Goal: Task Accomplishment & Management: Use online tool/utility

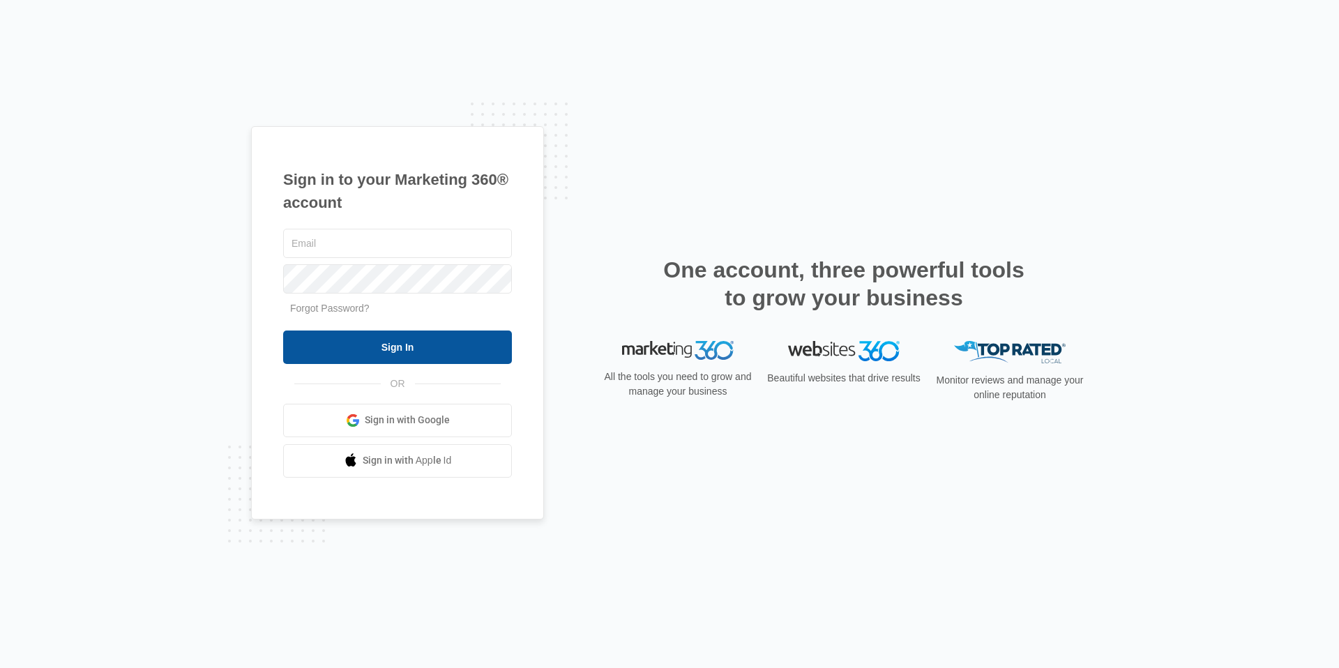
type input "[EMAIL_ADDRESS][DOMAIN_NAME]"
click at [385, 355] on input "Sign In" at bounding box center [397, 347] width 229 height 33
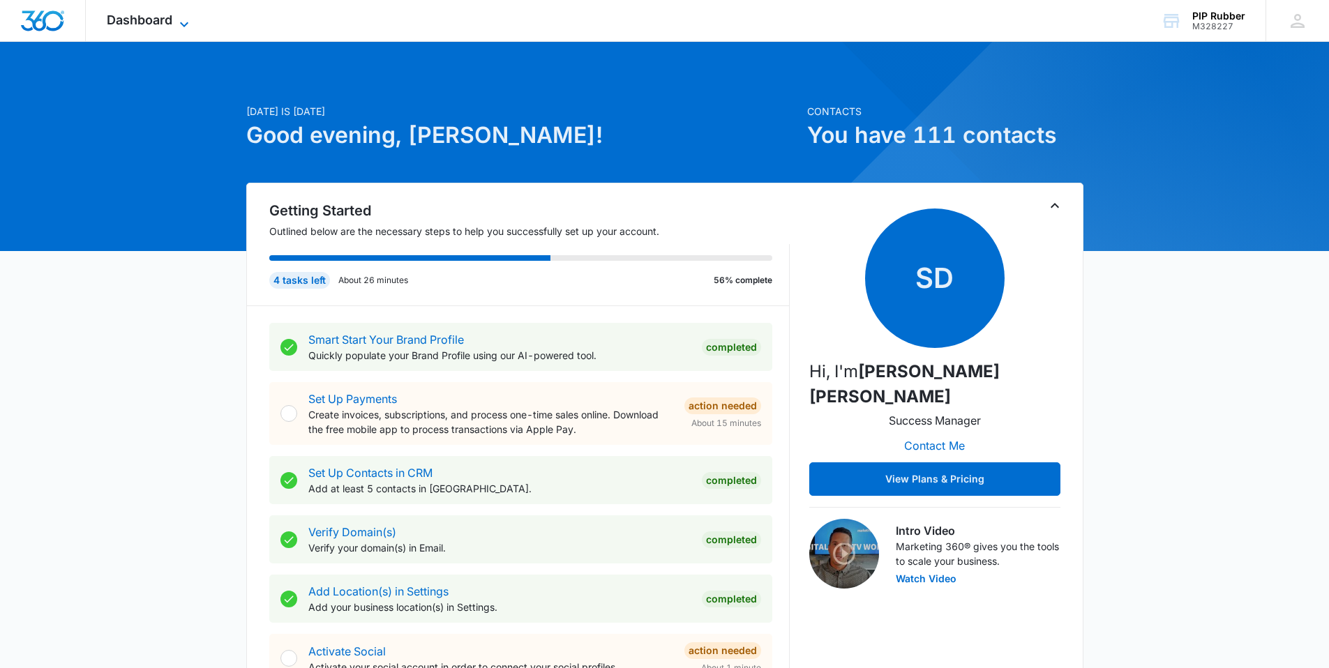
click at [156, 20] on span "Dashboard" at bounding box center [140, 20] width 66 height 15
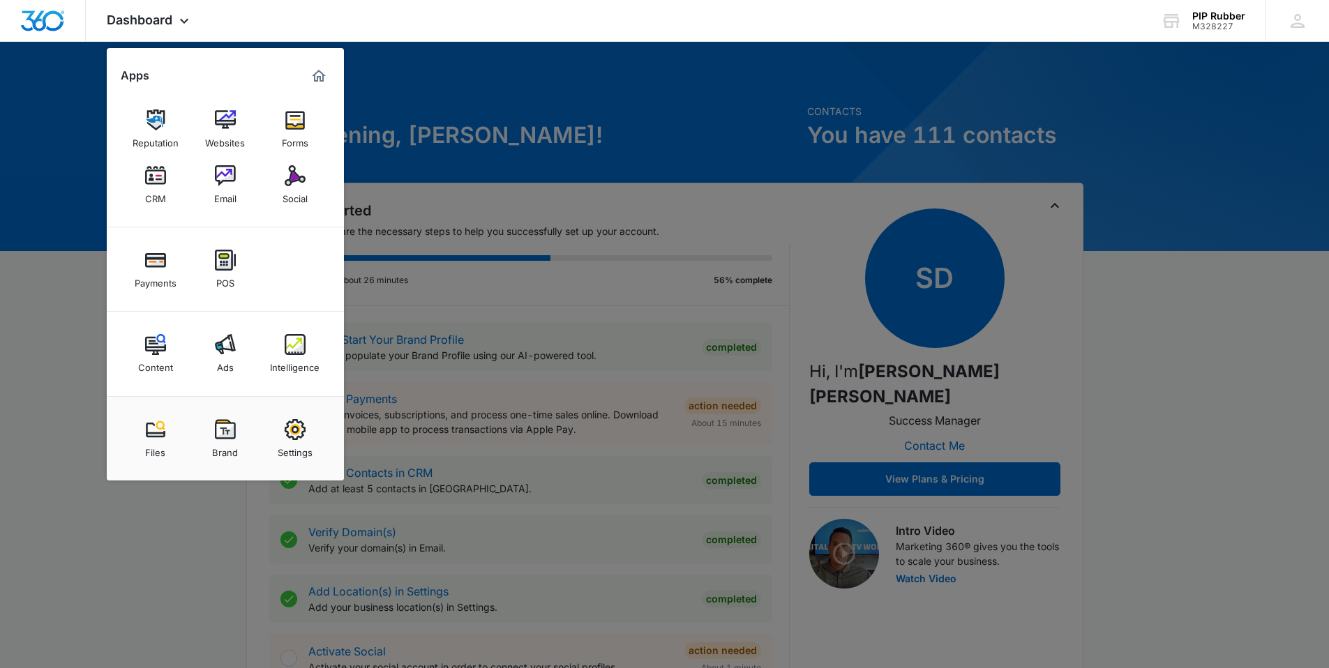
click at [308, 349] on link "Intelligence" at bounding box center [294, 353] width 53 height 53
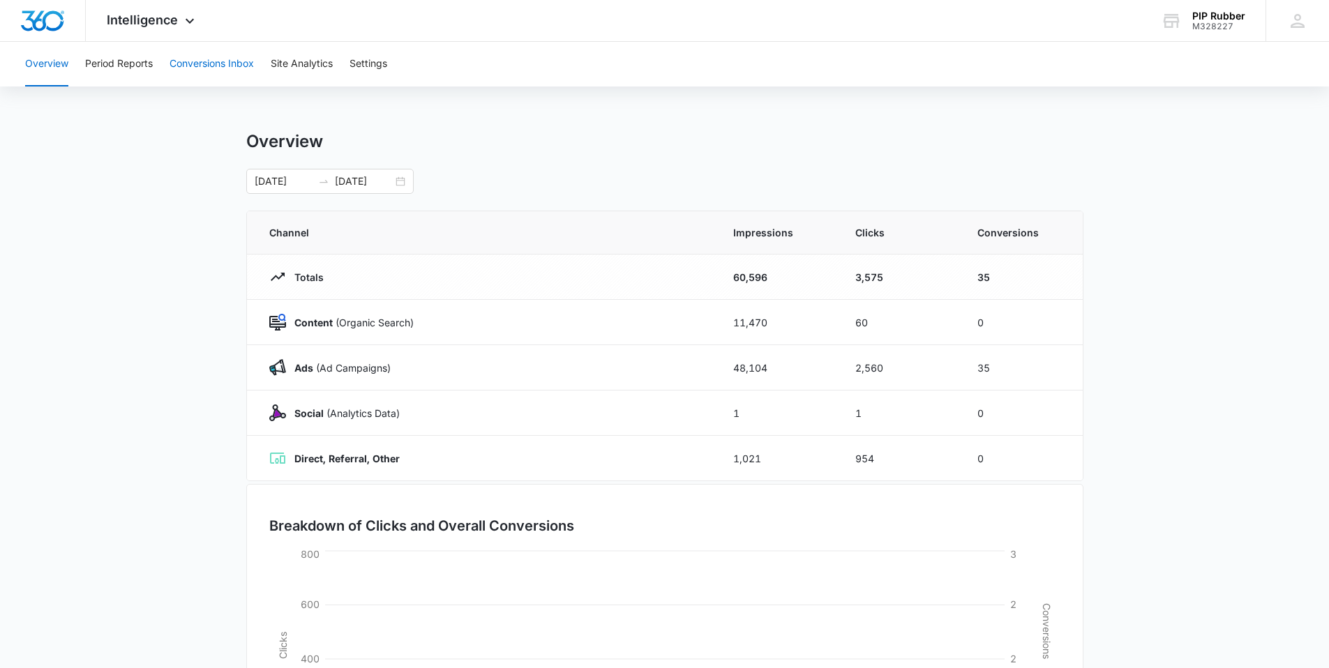
click at [199, 61] on button "Conversions Inbox" at bounding box center [211, 64] width 84 height 45
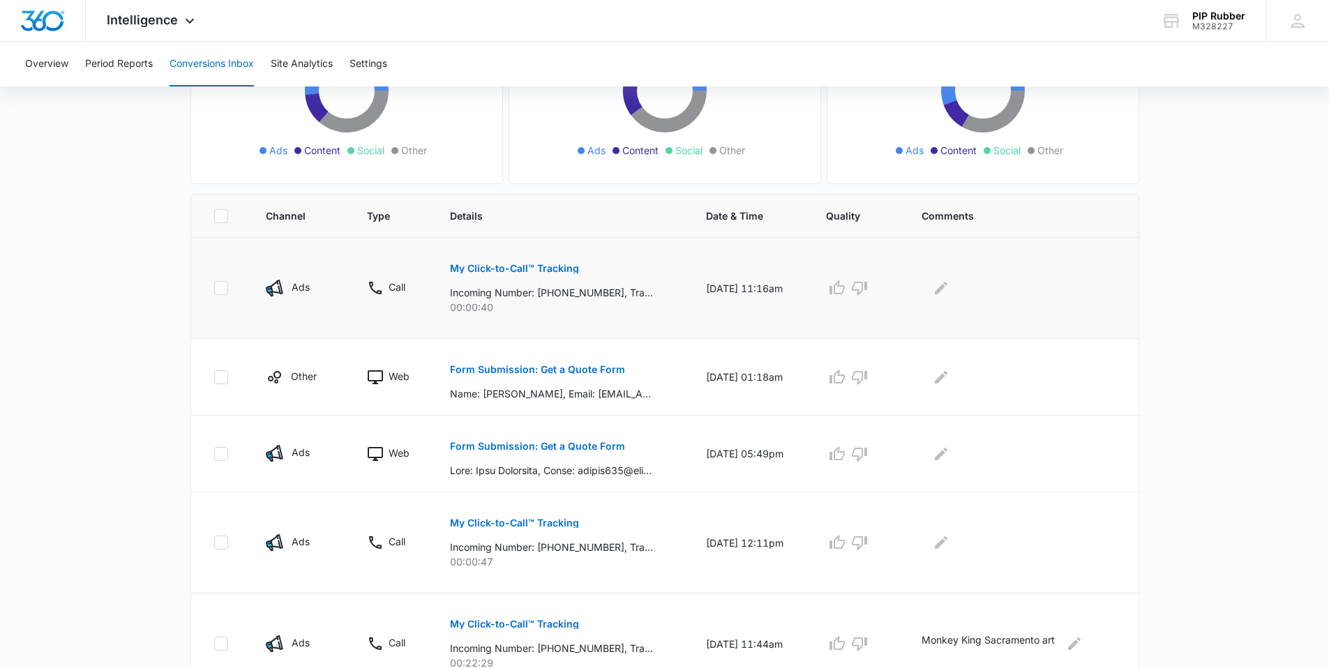
scroll to position [204, 0]
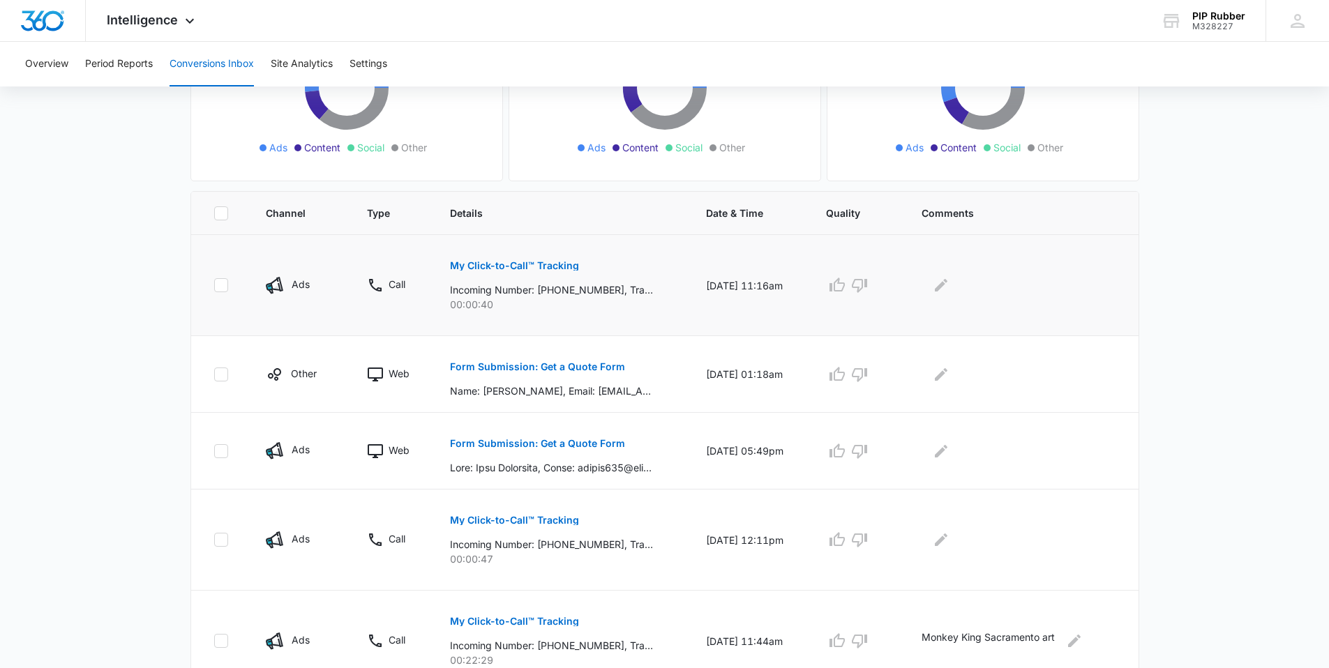
click at [523, 259] on button "My Click-to-Call™ Tracking" at bounding box center [514, 265] width 129 height 33
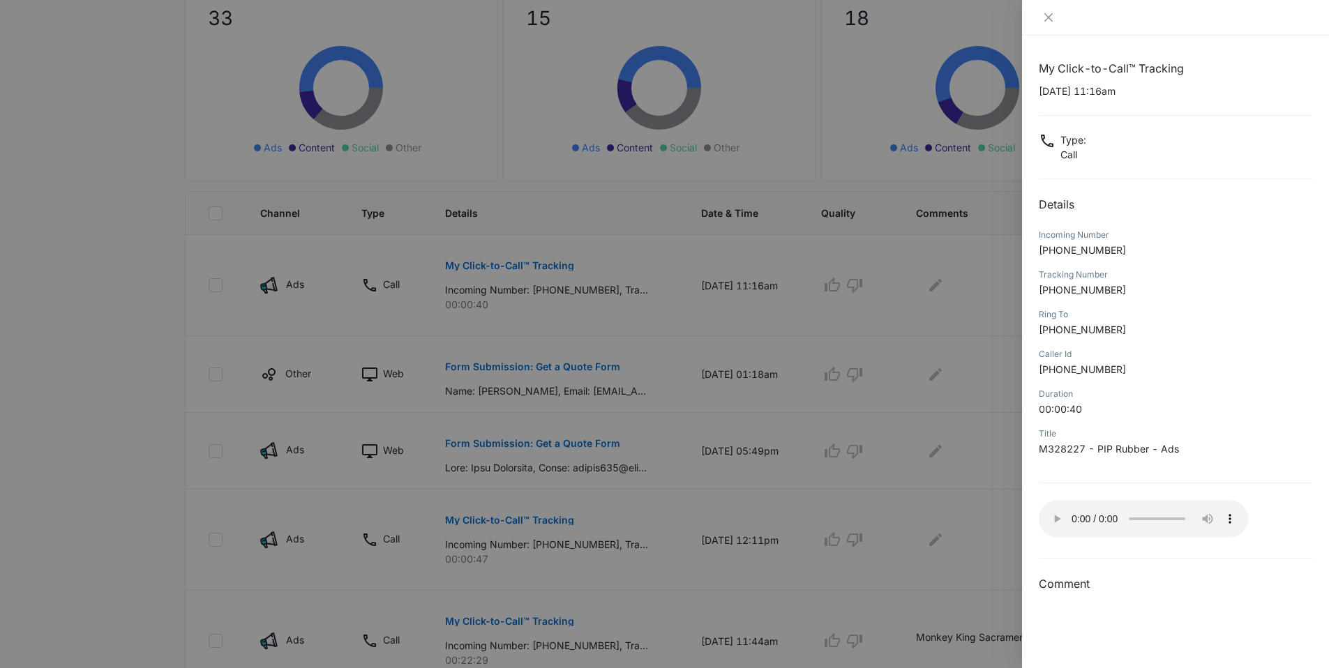
click at [670, 370] on div at bounding box center [664, 334] width 1329 height 668
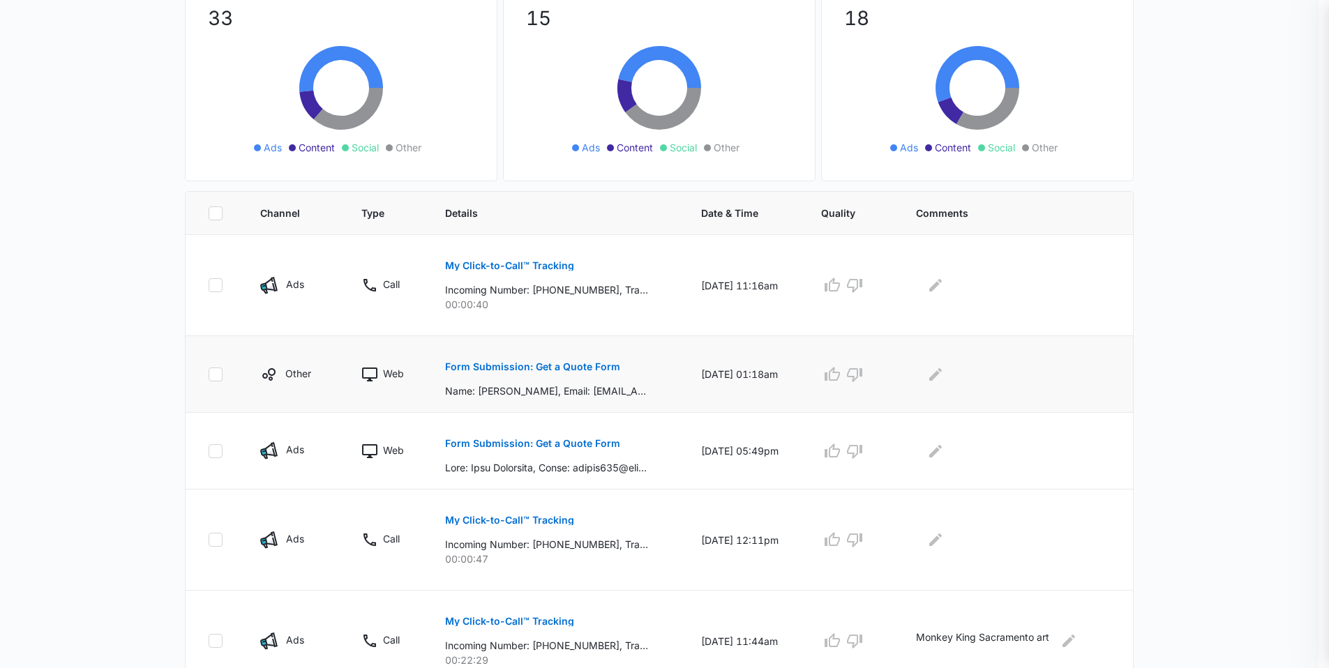
click at [555, 372] on button "Form Submission: Get a Quote Form" at bounding box center [532, 366] width 175 height 33
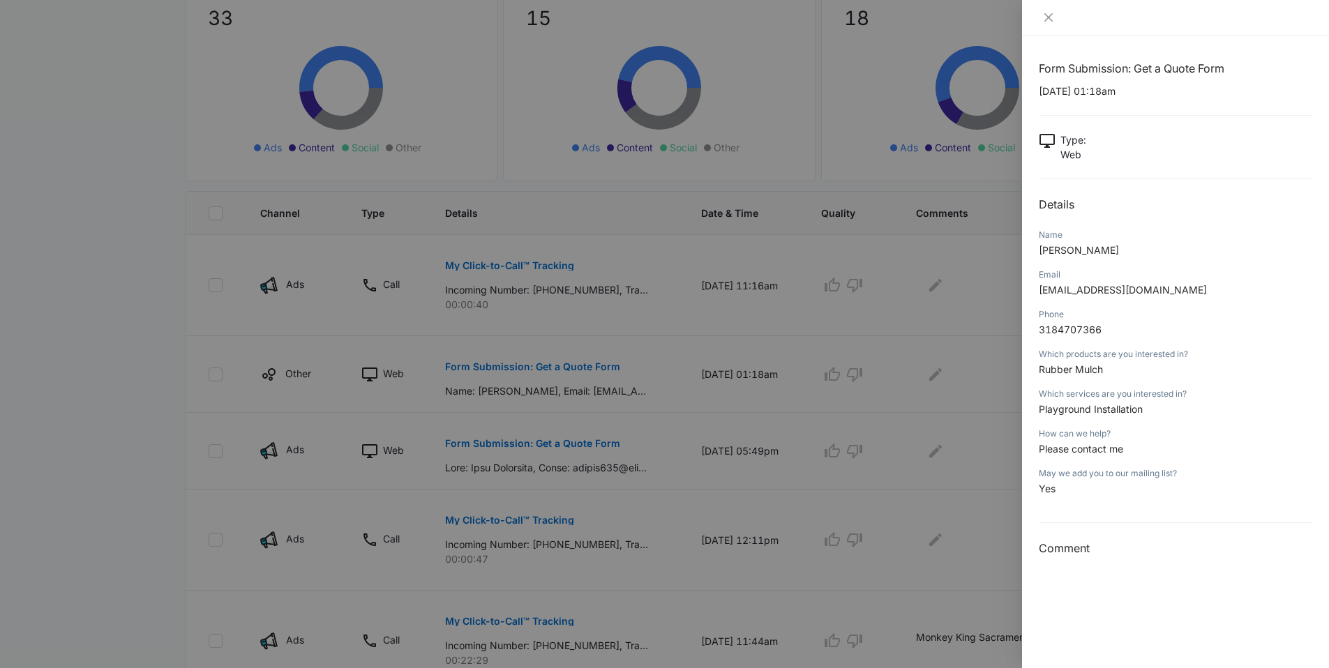
click at [981, 451] on div at bounding box center [664, 334] width 1329 height 668
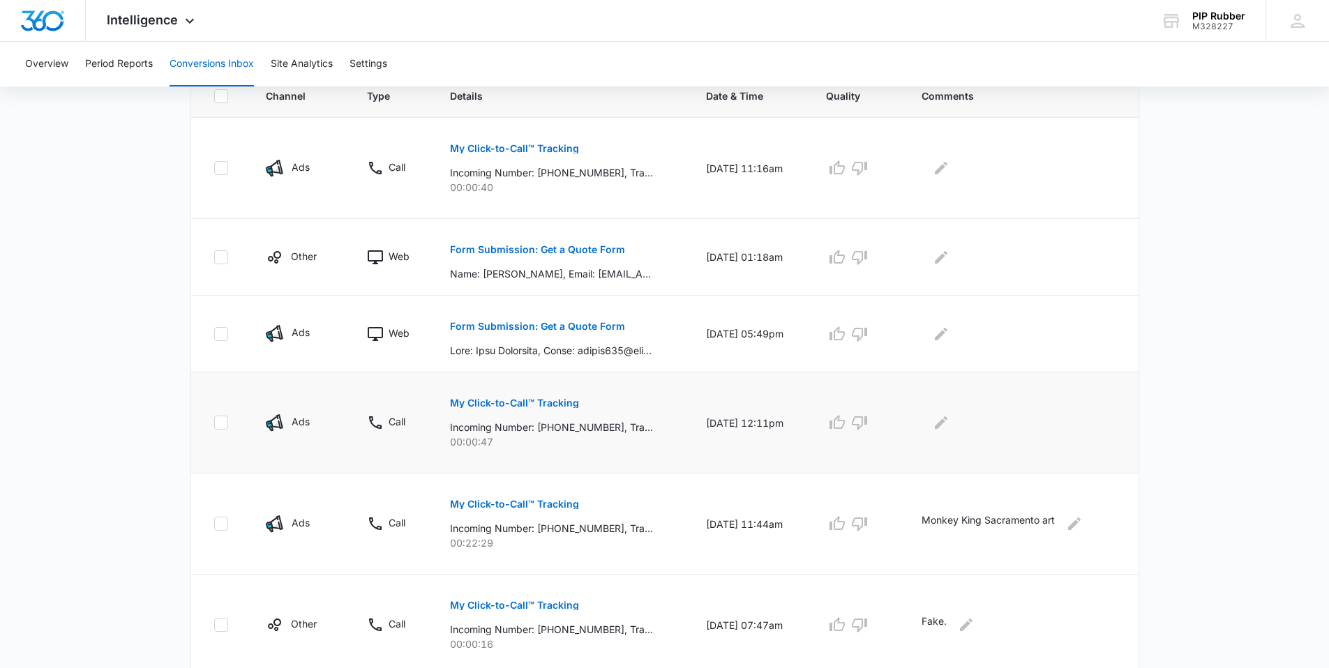
scroll to position [323, 0]
click at [571, 328] on p "Form Submission: Get a Quote Form" at bounding box center [537, 325] width 175 height 10
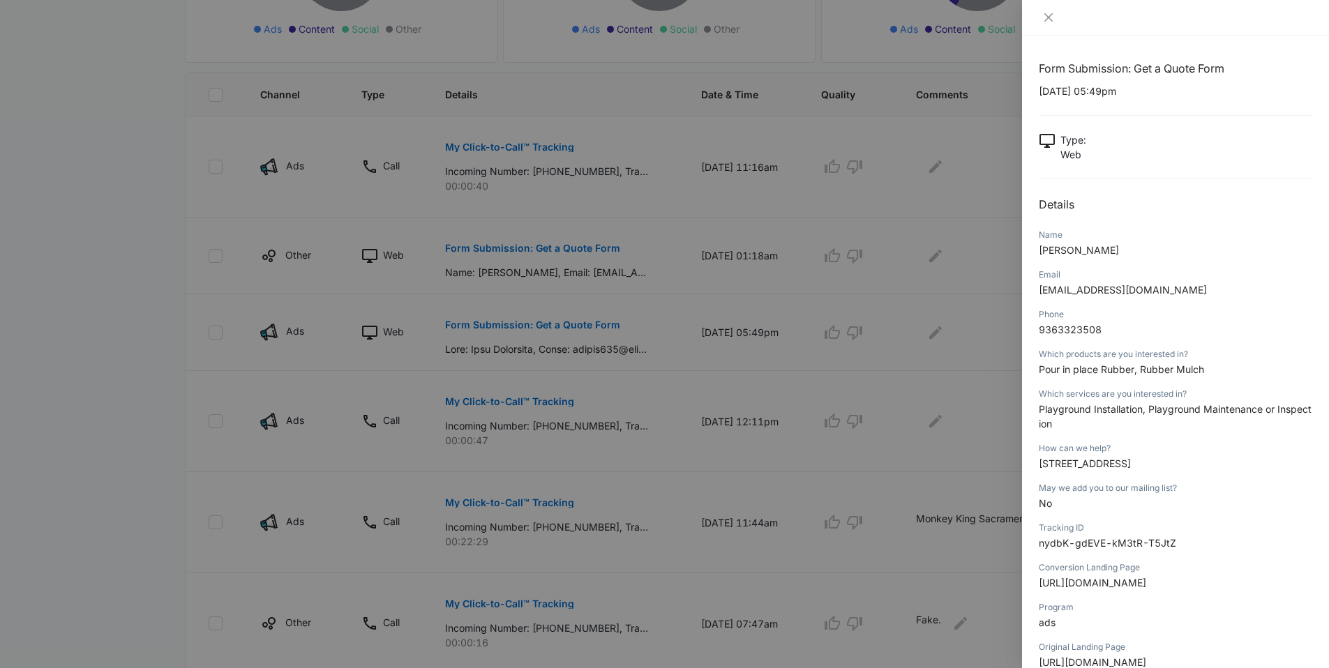
click at [950, 308] on div at bounding box center [664, 334] width 1329 height 668
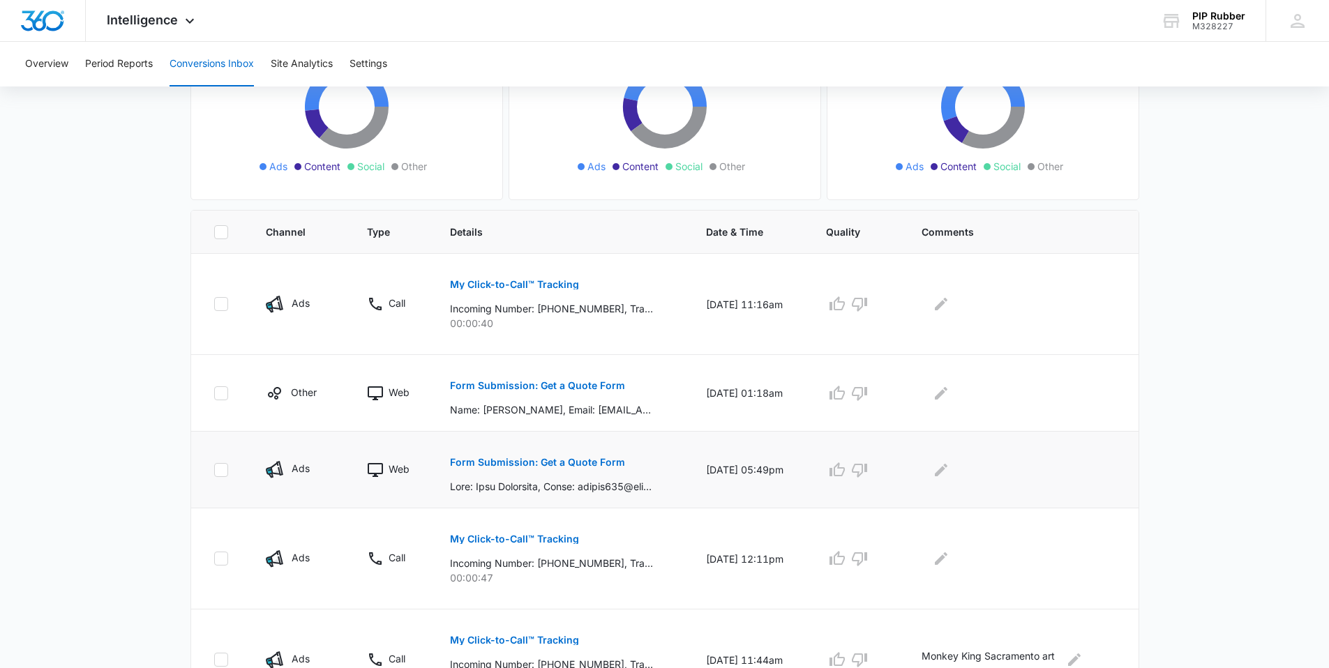
scroll to position [289, 0]
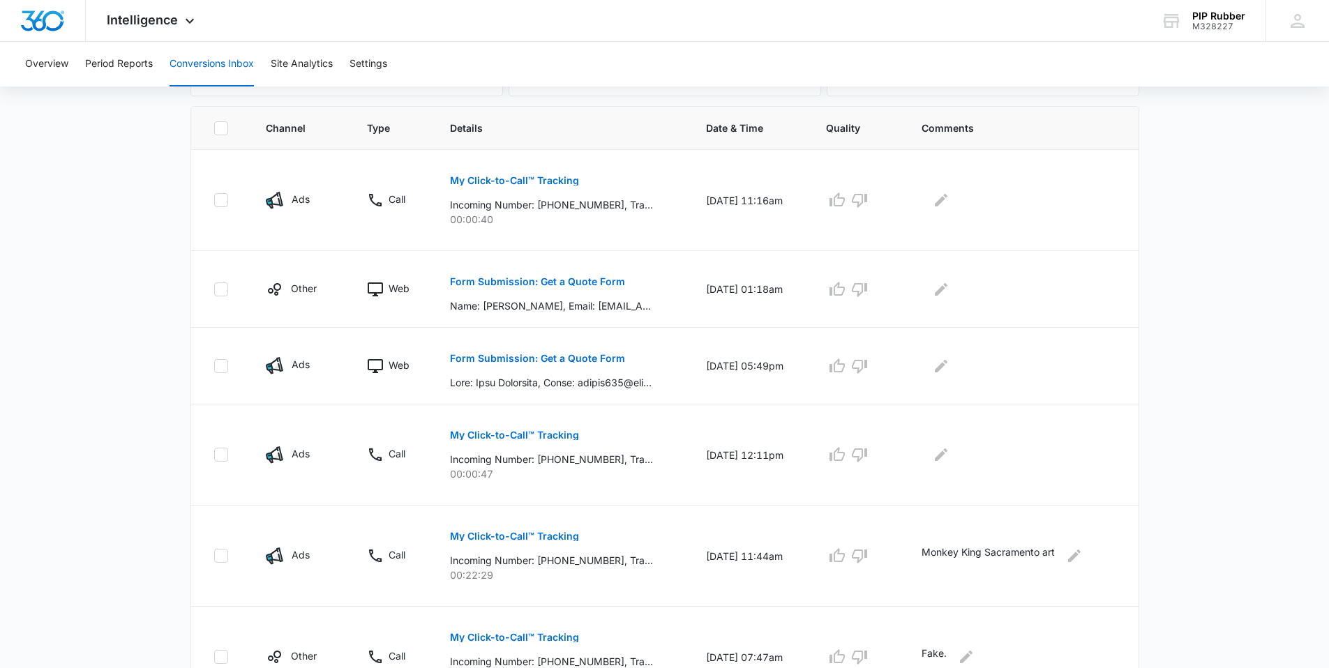
click at [48, 290] on main "Filters [DATE] [DATE] New Conversion Total Conversions: 33 Ads Content Social O…" at bounding box center [664, 459] width 1329 height 1296
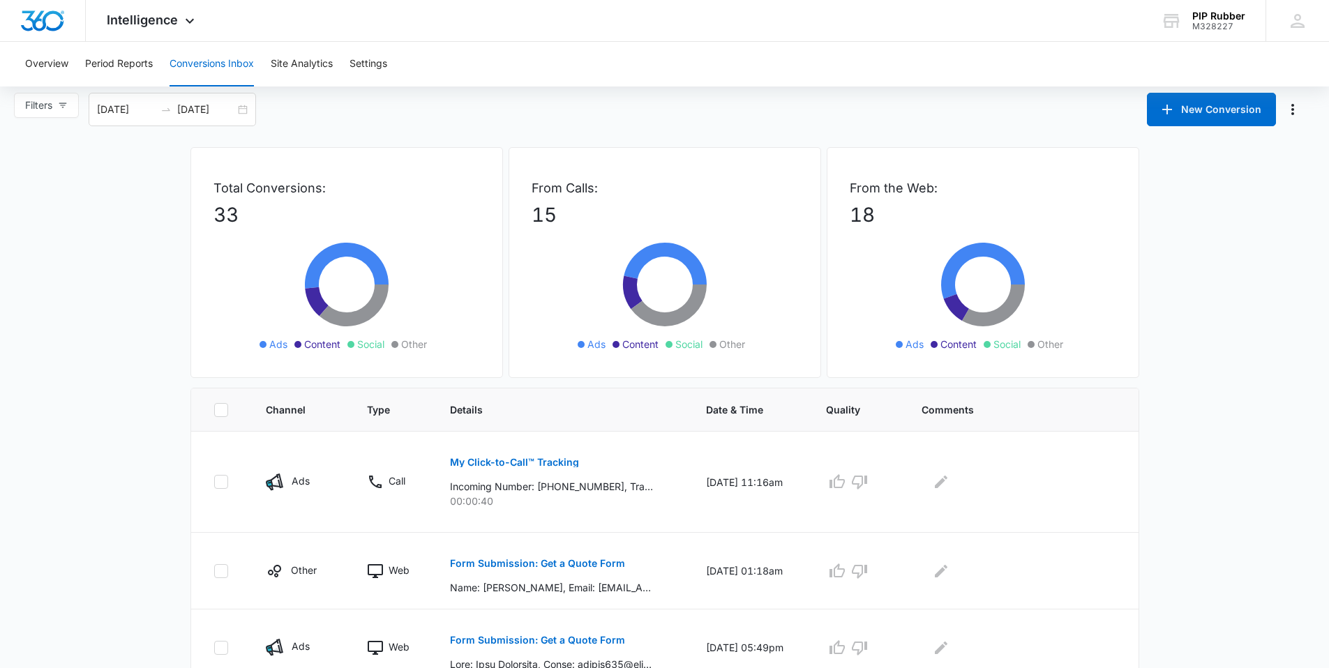
scroll to position [0, 0]
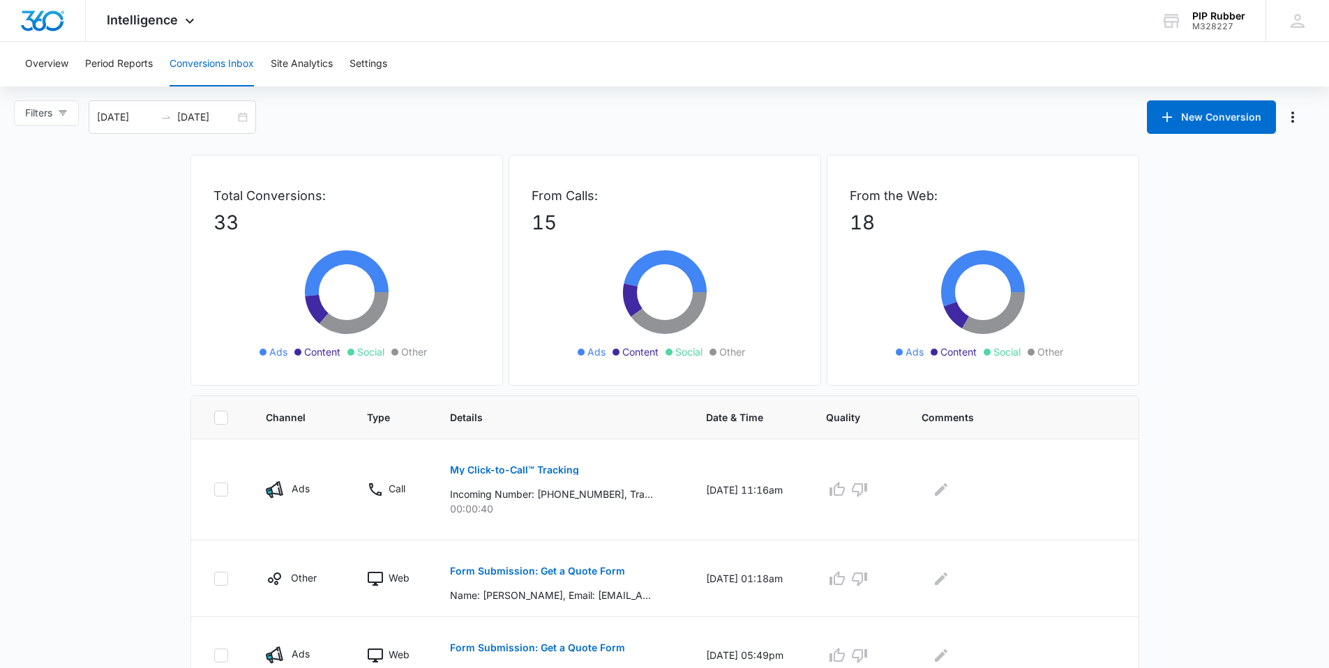
click at [15, 60] on div "Overview Period Reports Conversions Inbox Site Analytics Settings" at bounding box center [664, 64] width 1329 height 45
click at [54, 63] on button "Overview" at bounding box center [46, 64] width 43 height 45
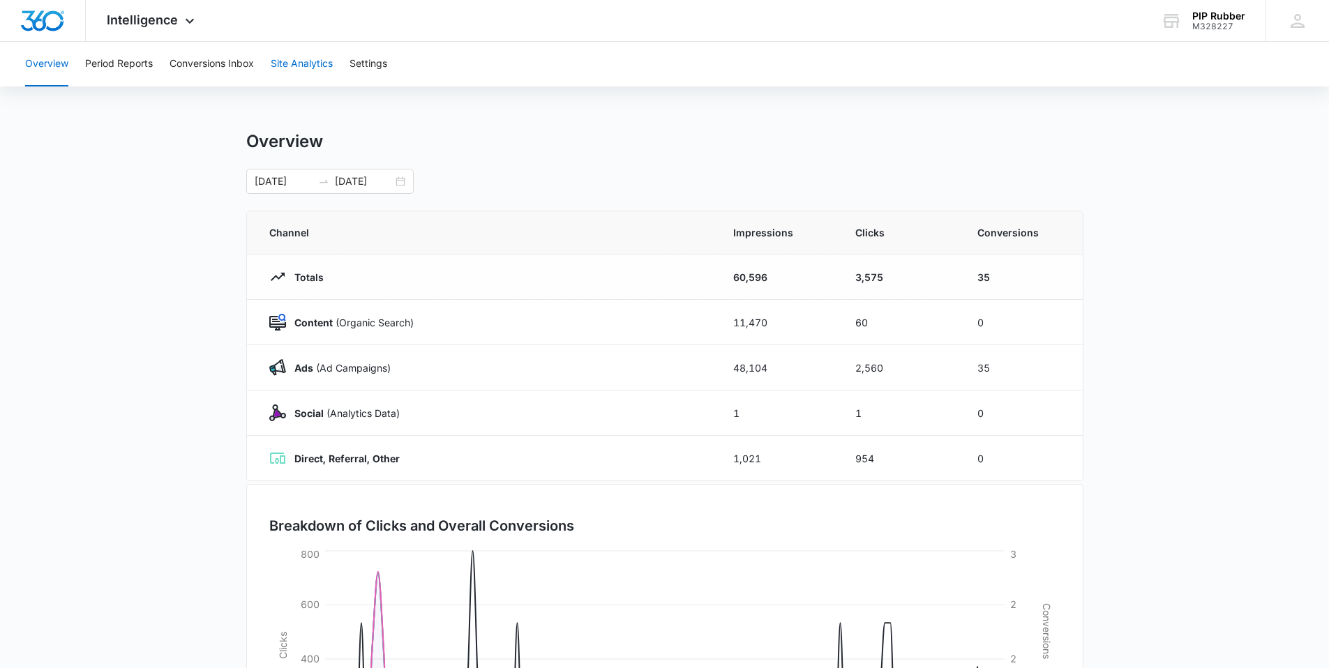
click at [298, 59] on button "Site Analytics" at bounding box center [302, 64] width 62 height 45
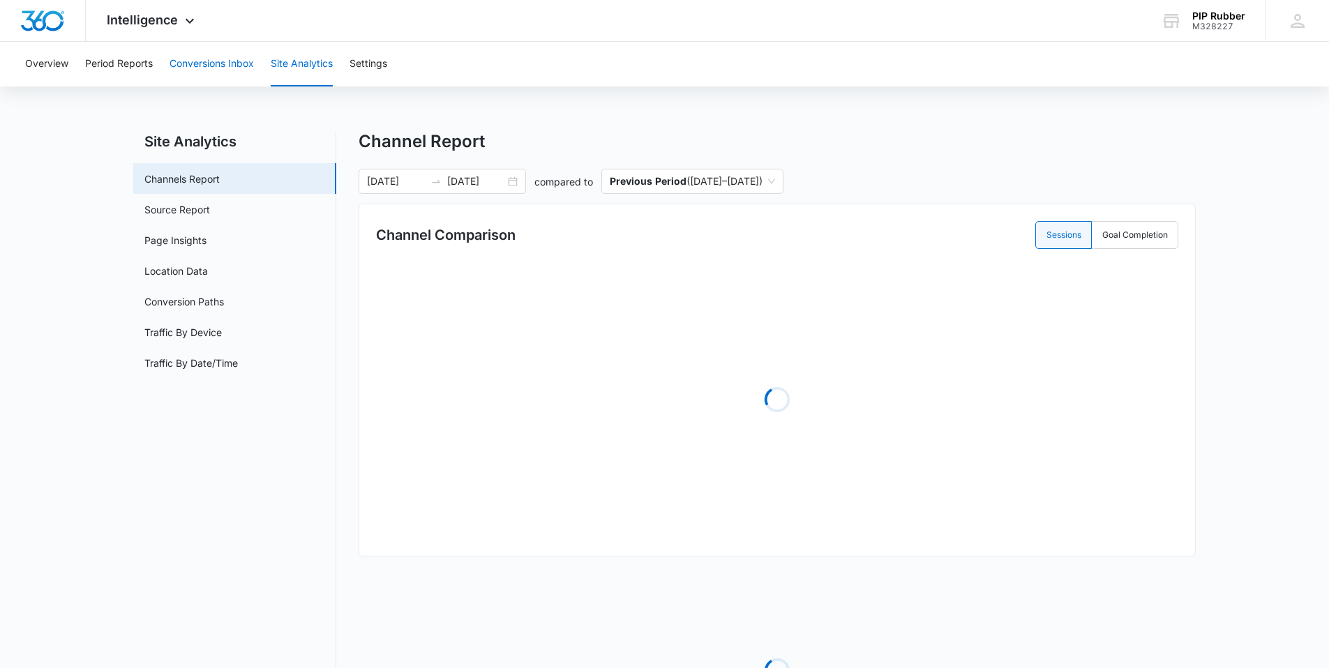
click at [190, 66] on button "Conversions Inbox" at bounding box center [211, 64] width 84 height 45
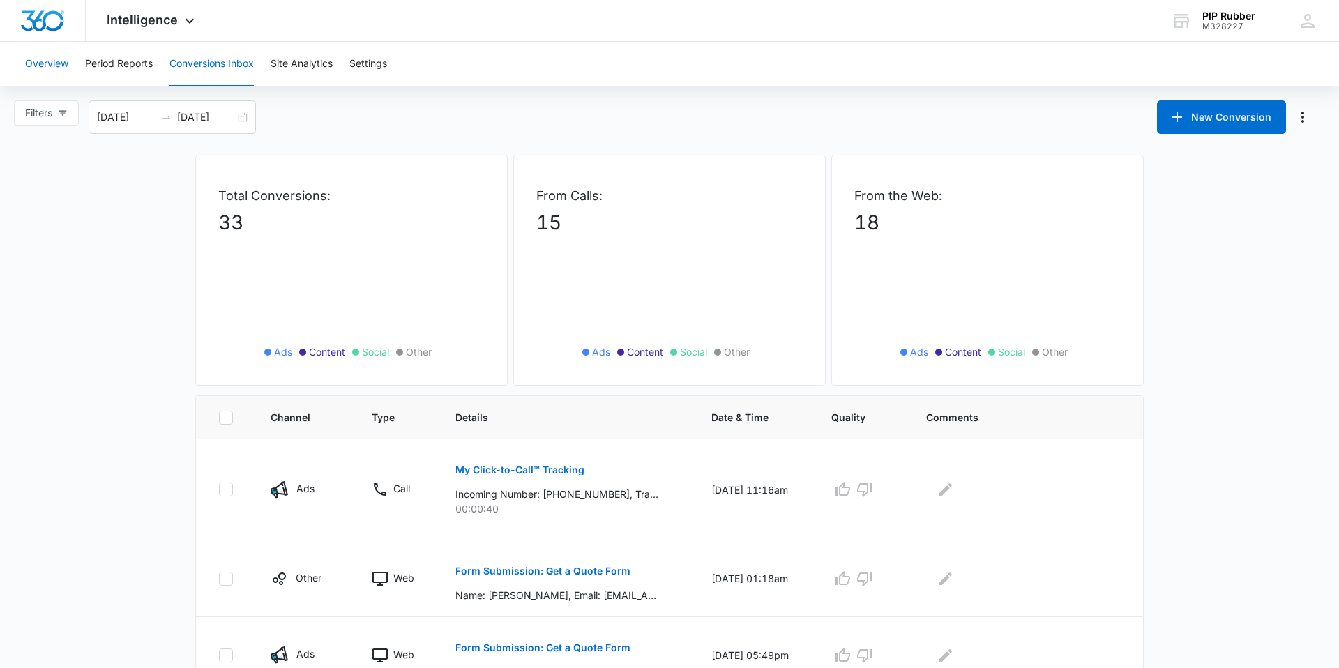
click at [53, 65] on button "Overview" at bounding box center [46, 64] width 43 height 45
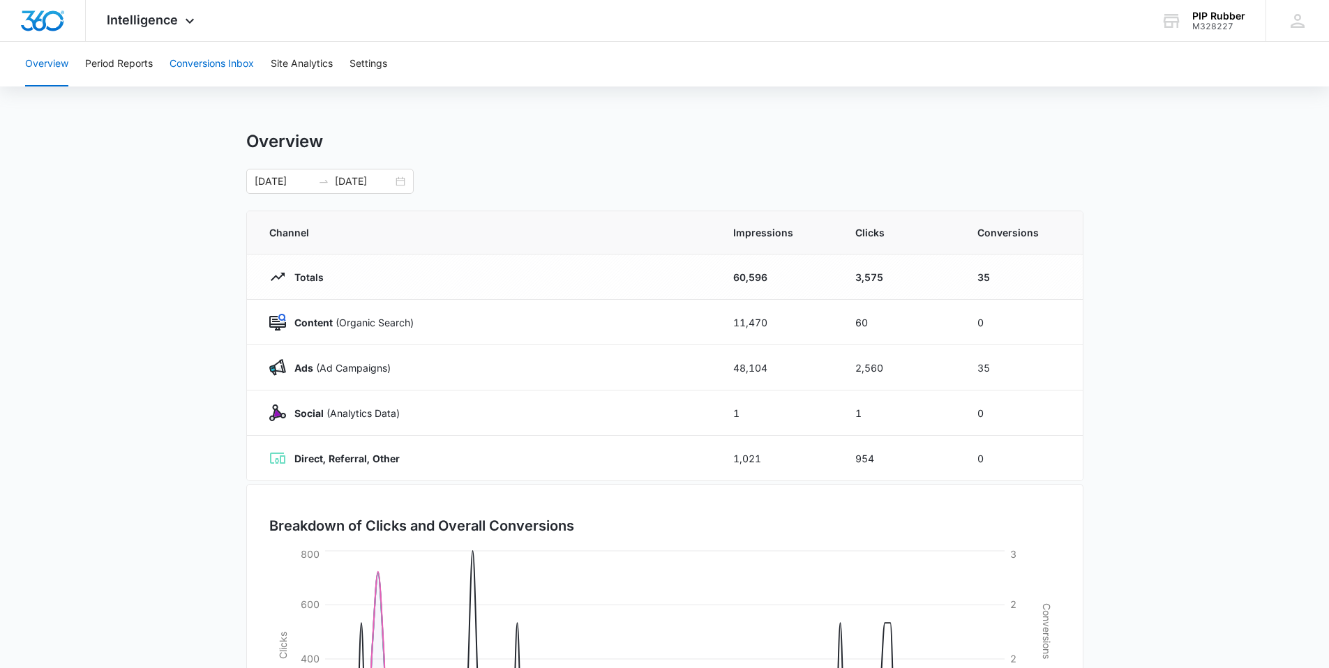
click at [239, 73] on button "Conversions Inbox" at bounding box center [211, 64] width 84 height 45
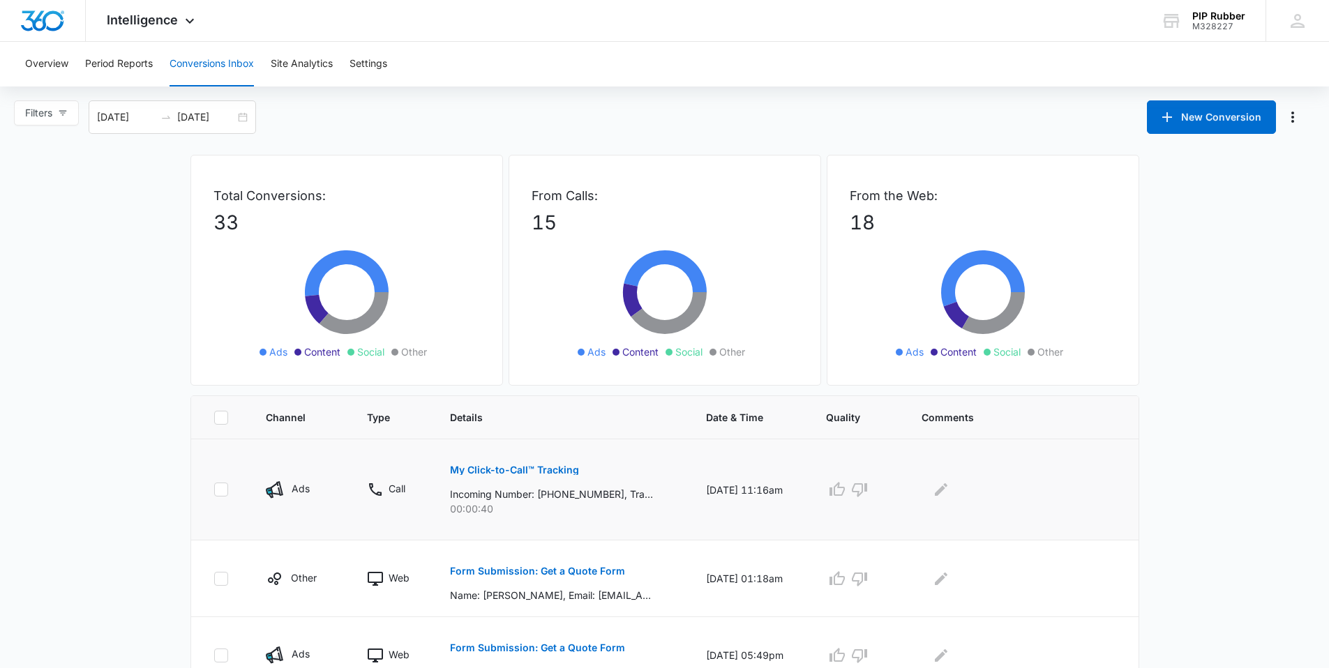
click at [494, 466] on p "My Click-to-Call™ Tracking" at bounding box center [514, 470] width 129 height 10
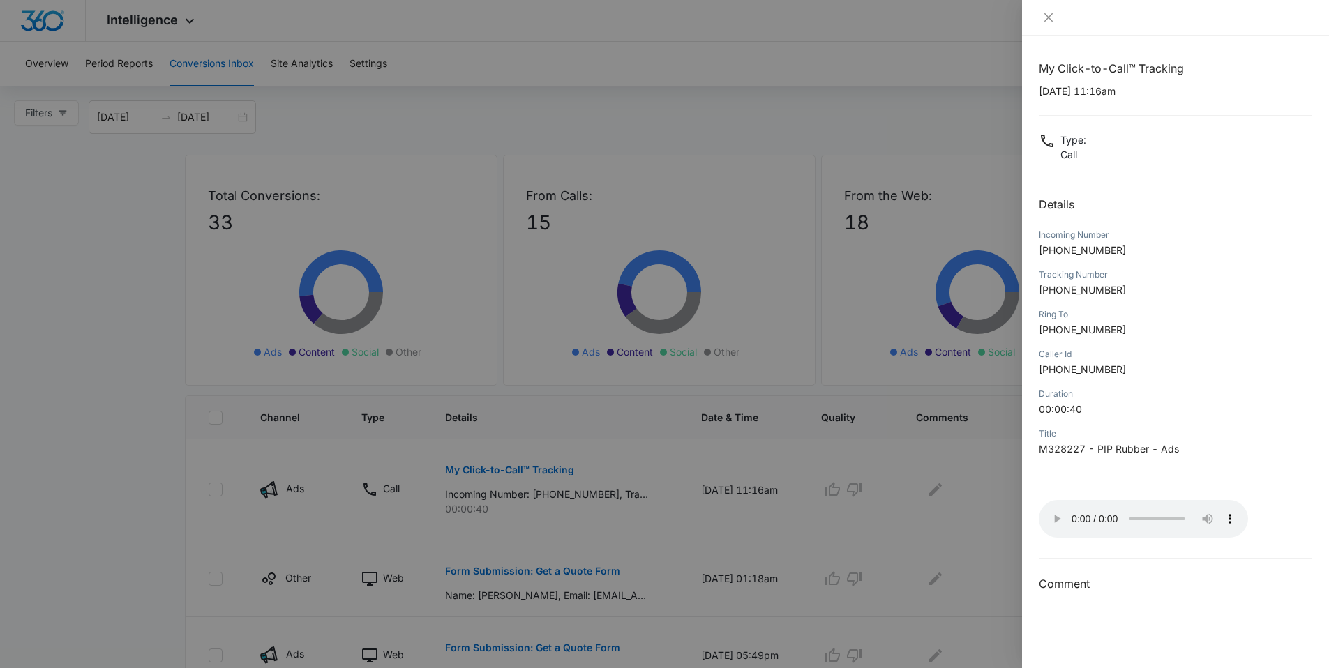
click at [646, 538] on div at bounding box center [664, 334] width 1329 height 668
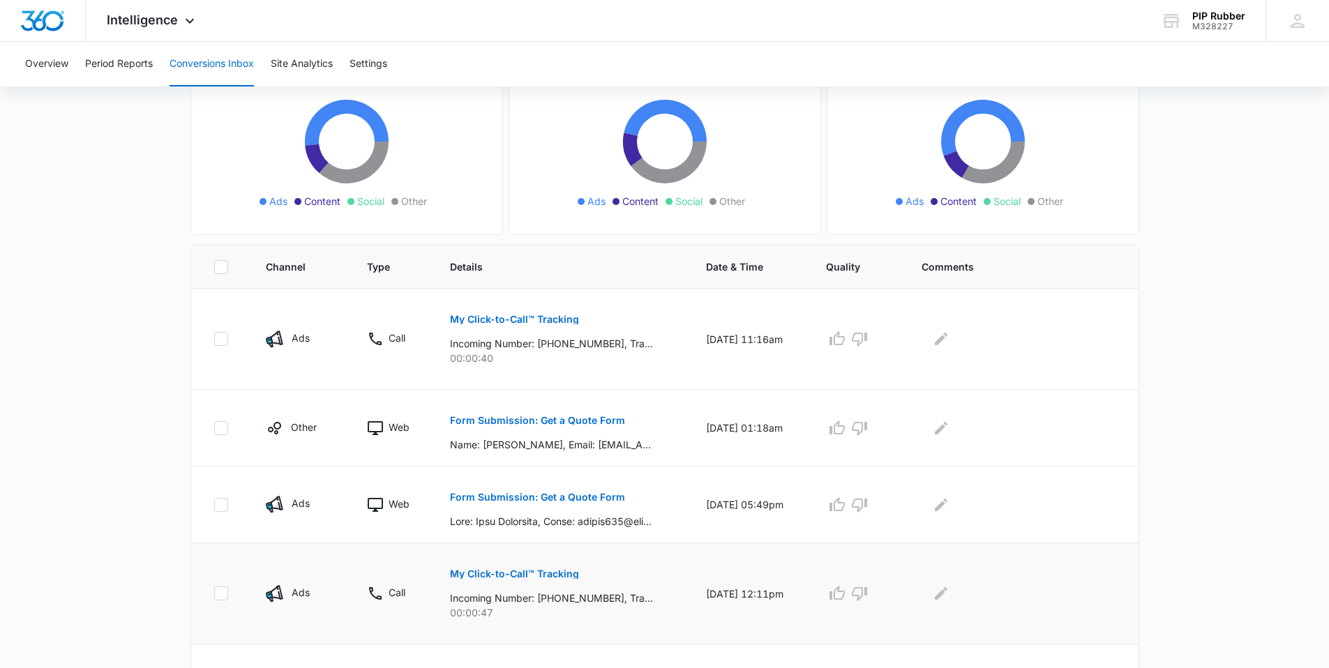
scroll to position [213, 0]
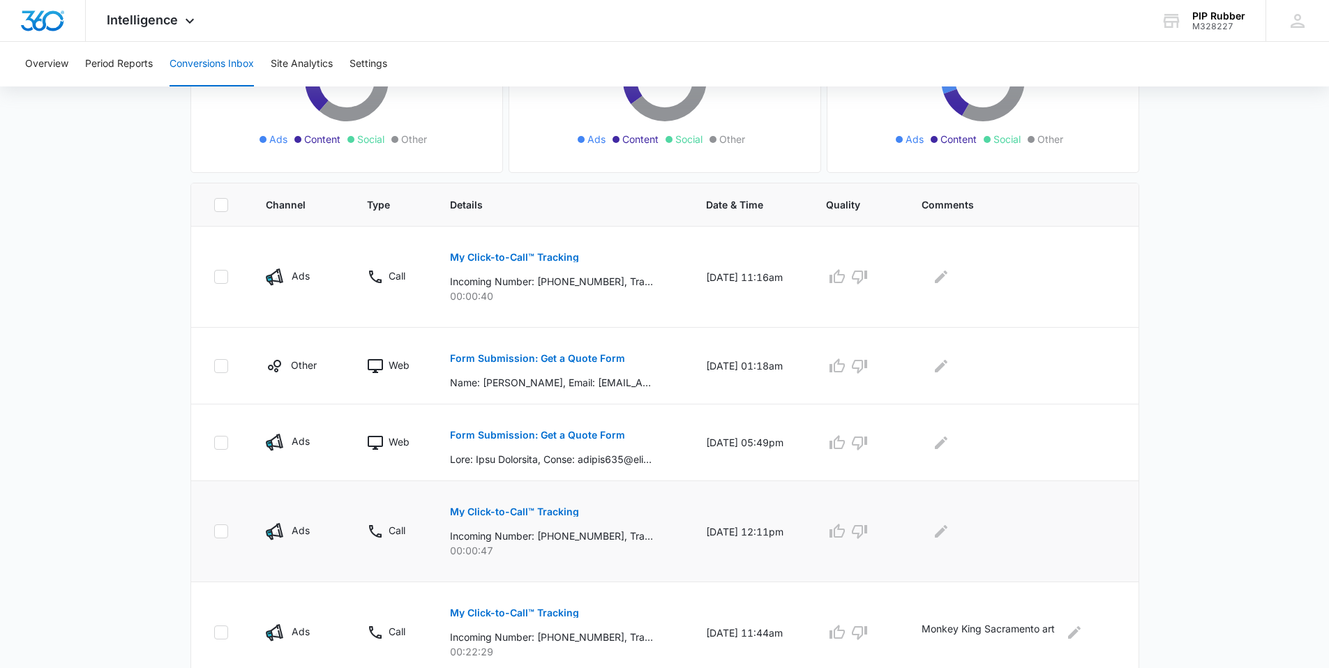
click at [474, 507] on p "My Click-to-Call™ Tracking" at bounding box center [514, 512] width 129 height 10
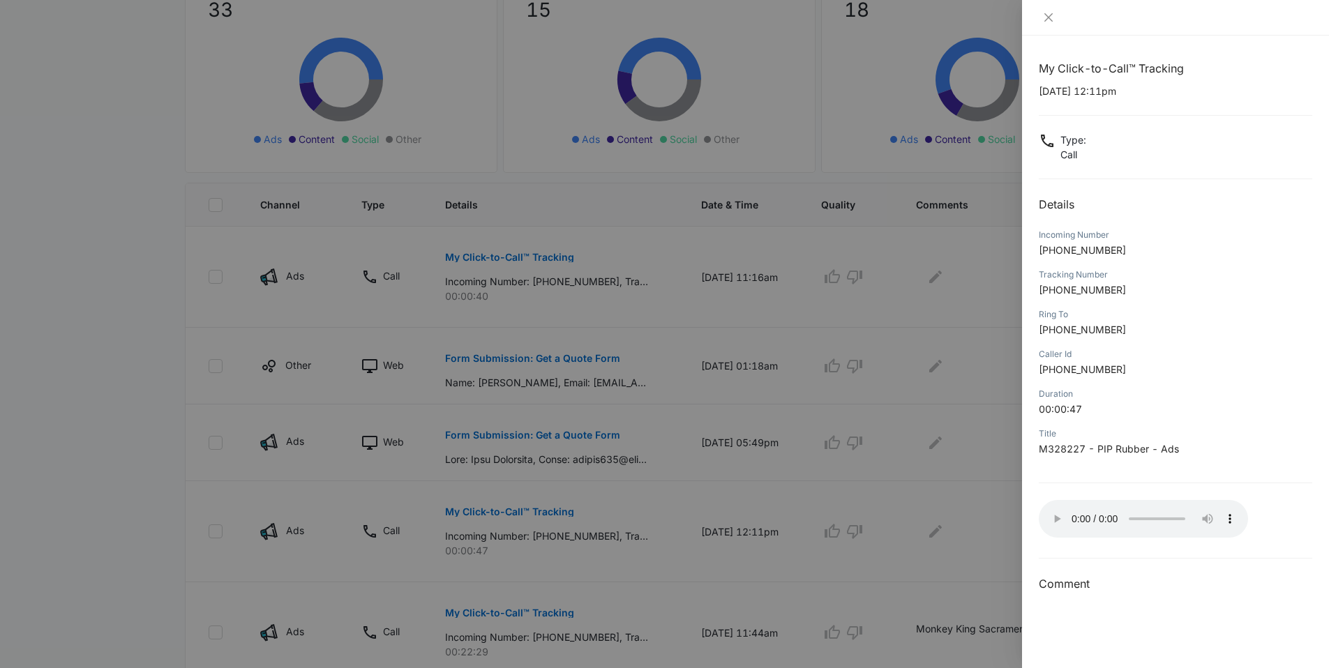
click at [501, 296] on div at bounding box center [664, 334] width 1329 height 668
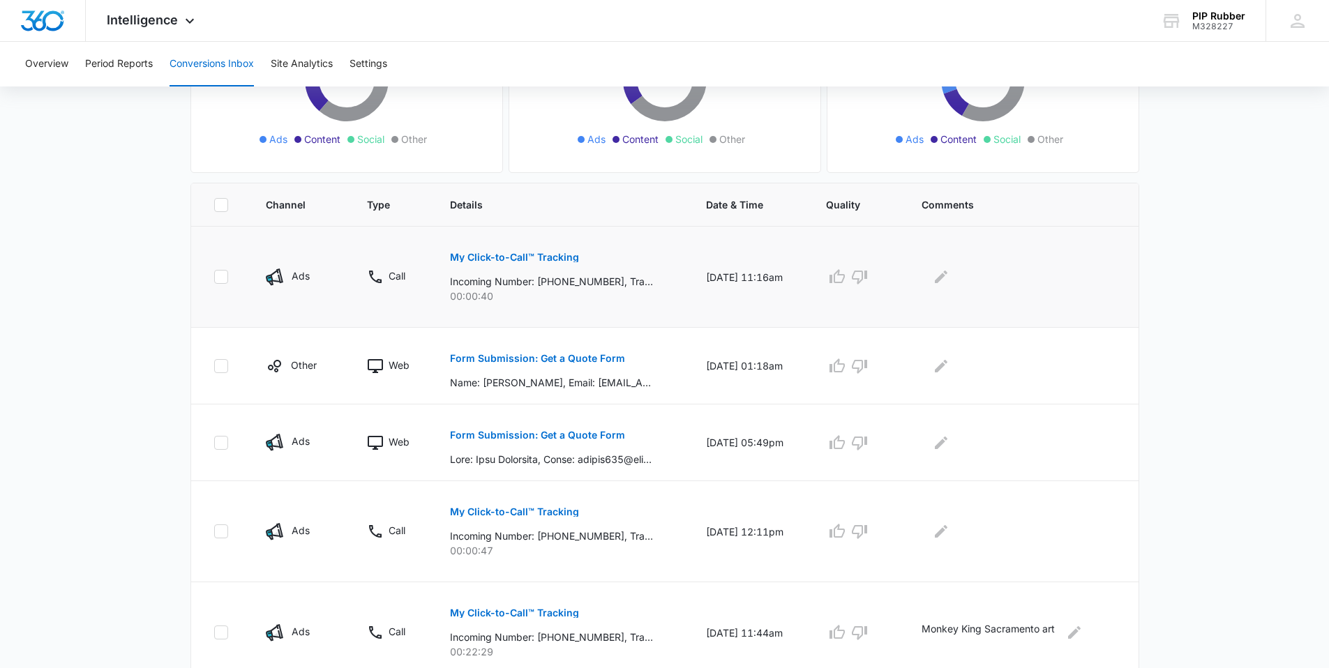
click at [505, 248] on button "My Click-to-Call™ Tracking" at bounding box center [514, 257] width 129 height 33
